Goal: Check status: Check status

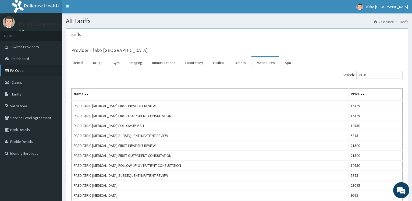
click at [16, 70] on link "PA Code" at bounding box center [31, 70] width 62 height 12
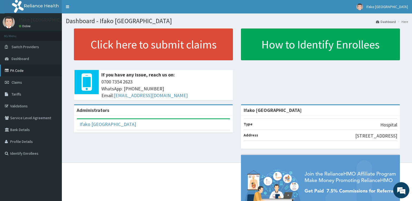
click at [21, 74] on link "PA Code" at bounding box center [31, 70] width 62 height 12
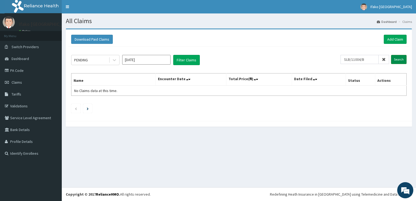
type input "SLB/11004/B"
click at [399, 60] on input "Search" at bounding box center [399, 59] width 16 height 9
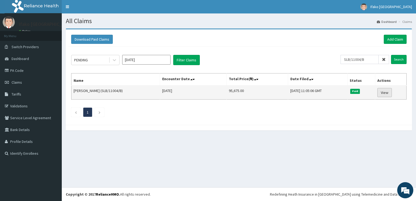
click at [384, 92] on link "View" at bounding box center [384, 92] width 15 height 9
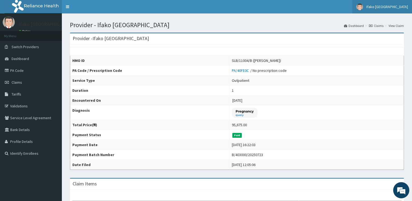
click at [390, 9] on link "Ifako [GEOGRAPHIC_DATA]" at bounding box center [382, 6] width 60 height 13
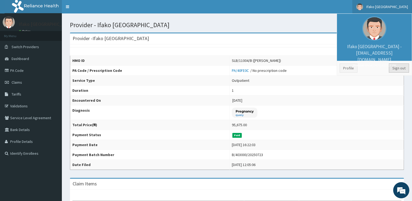
click at [402, 70] on link "Sign out" at bounding box center [399, 67] width 20 height 9
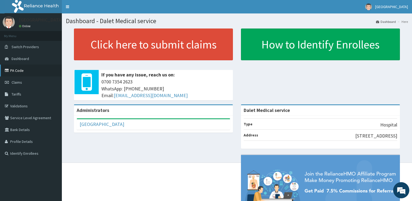
click at [20, 71] on link "PA Code" at bounding box center [31, 70] width 62 height 12
